Goal: Information Seeking & Learning: Learn about a topic

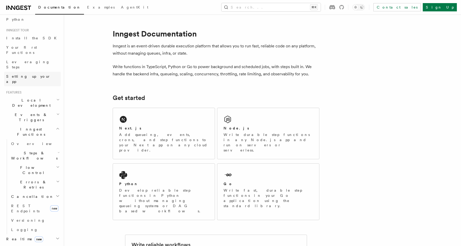
scroll to position [42, 0]
click at [24, 59] on span "Leveraging Steps" at bounding box center [28, 63] width 44 height 9
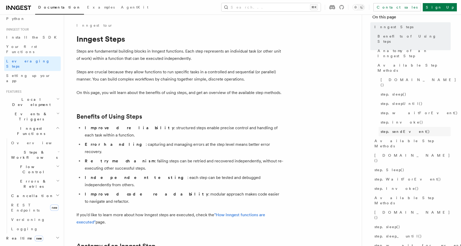
scroll to position [22, 0]
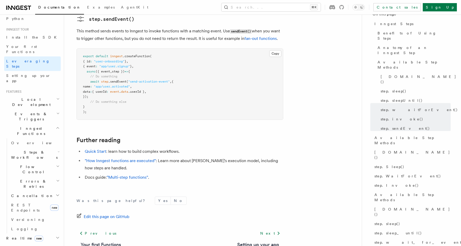
scroll to position [1119, 0]
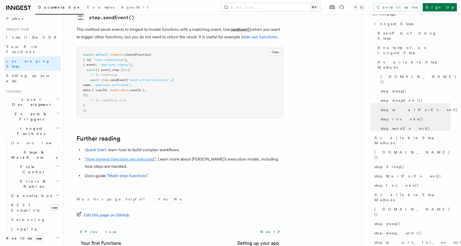
click at [130, 156] on link ""How Inngest functions are executed"" at bounding box center [120, 158] width 71 height 5
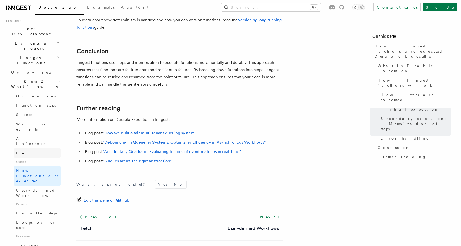
scroll to position [113, 0]
click at [42, 207] on link "Parallel steps" at bounding box center [37, 211] width 47 height 9
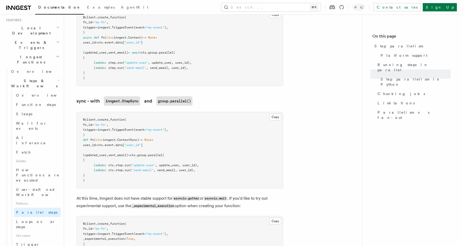
scroll to position [426, 0]
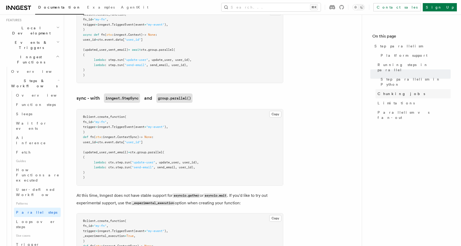
click at [393, 91] on span "Chunking jobs" at bounding box center [402, 93] width 48 height 5
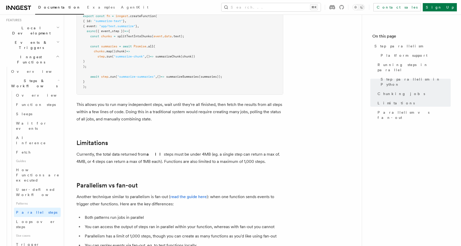
scroll to position [798, 0]
